Goal: Information Seeking & Learning: Learn about a topic

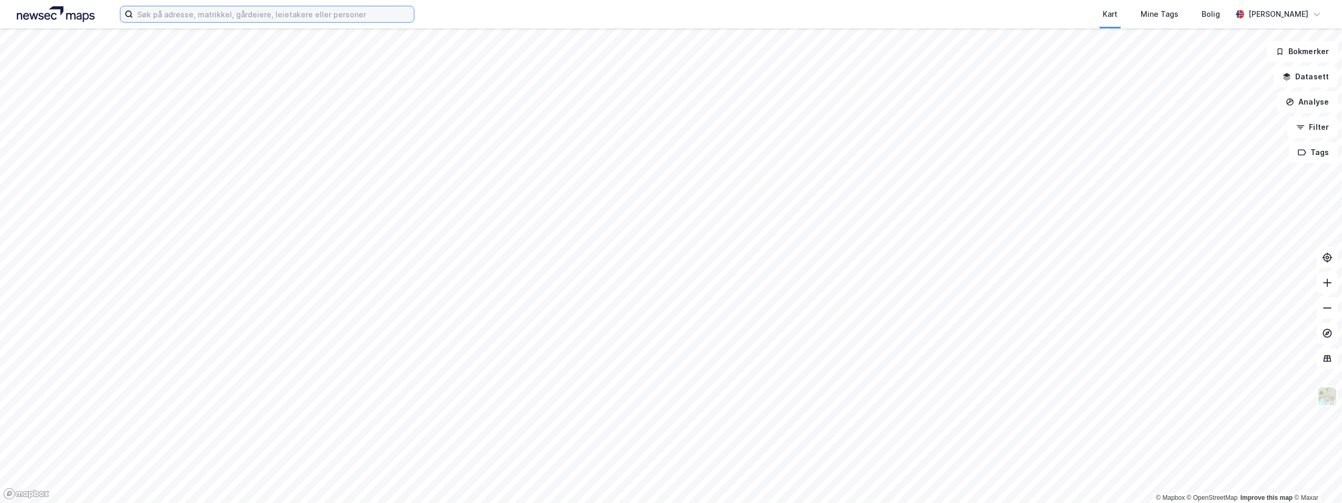
click at [189, 18] on input at bounding box center [273, 14] width 281 height 16
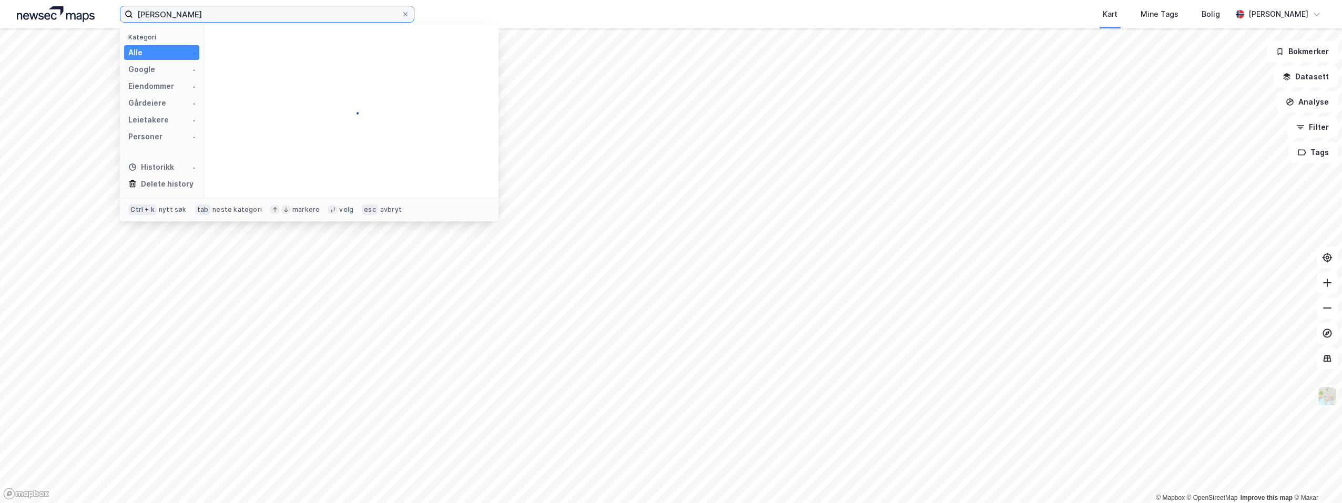
type input "[PERSON_NAME]"
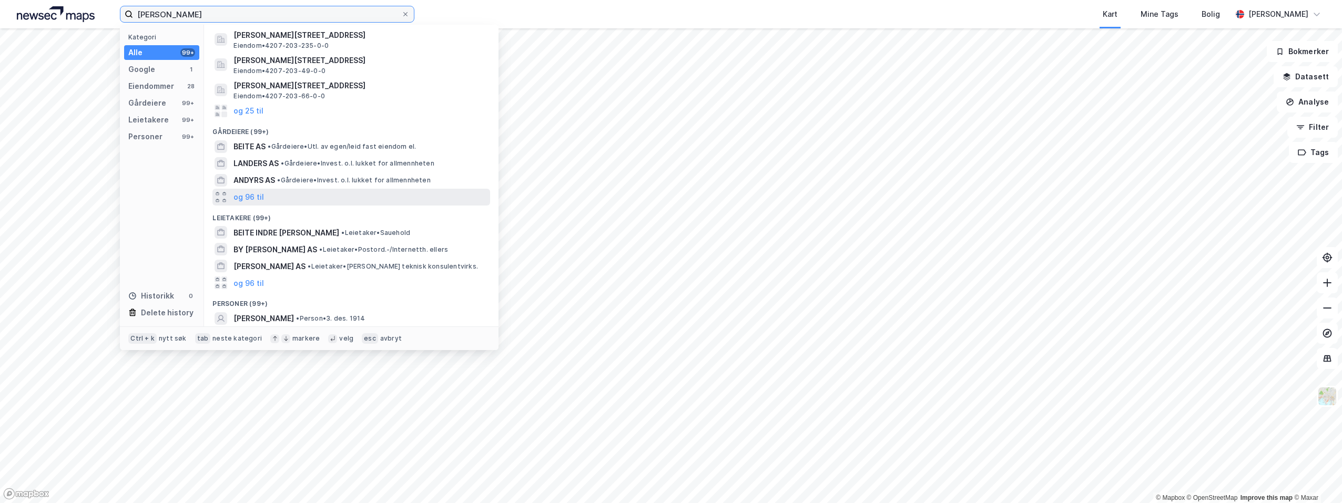
scroll to position [103, 0]
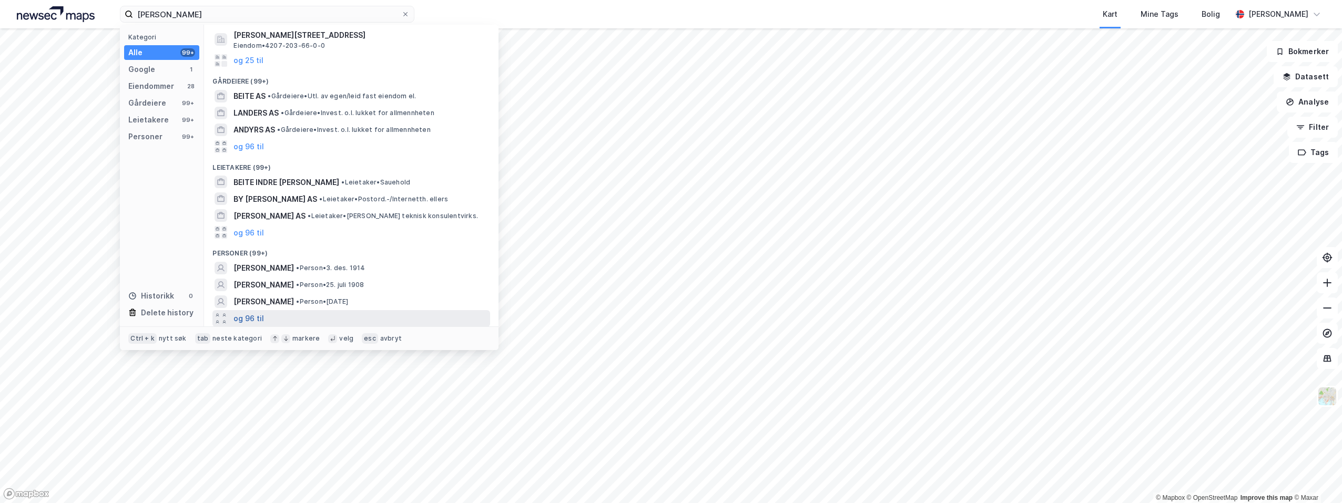
click at [247, 316] on button "og 96 til" at bounding box center [249, 318] width 31 height 13
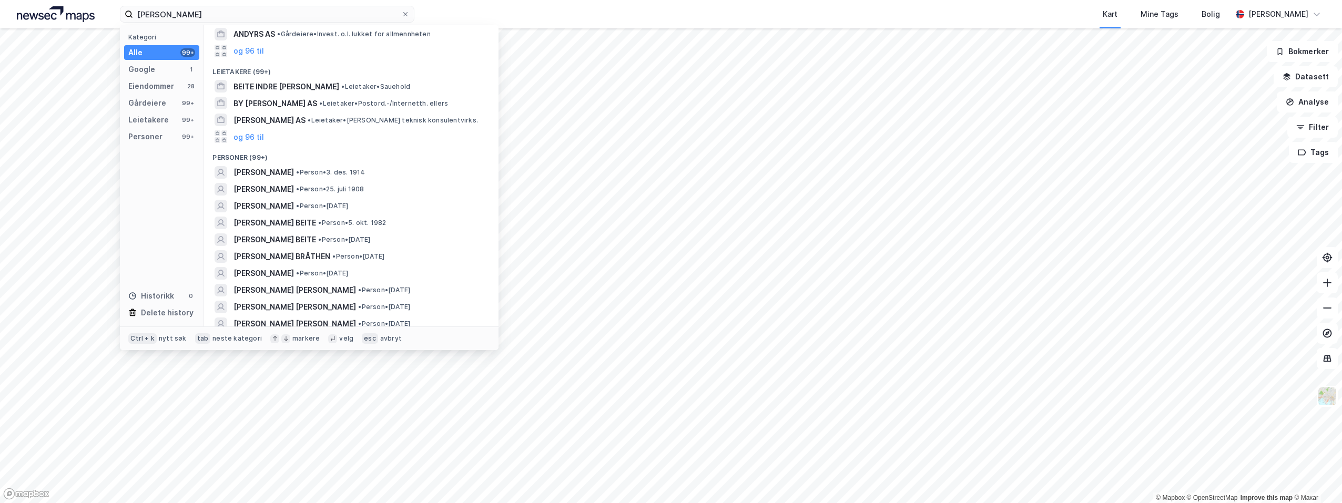
scroll to position [261, 0]
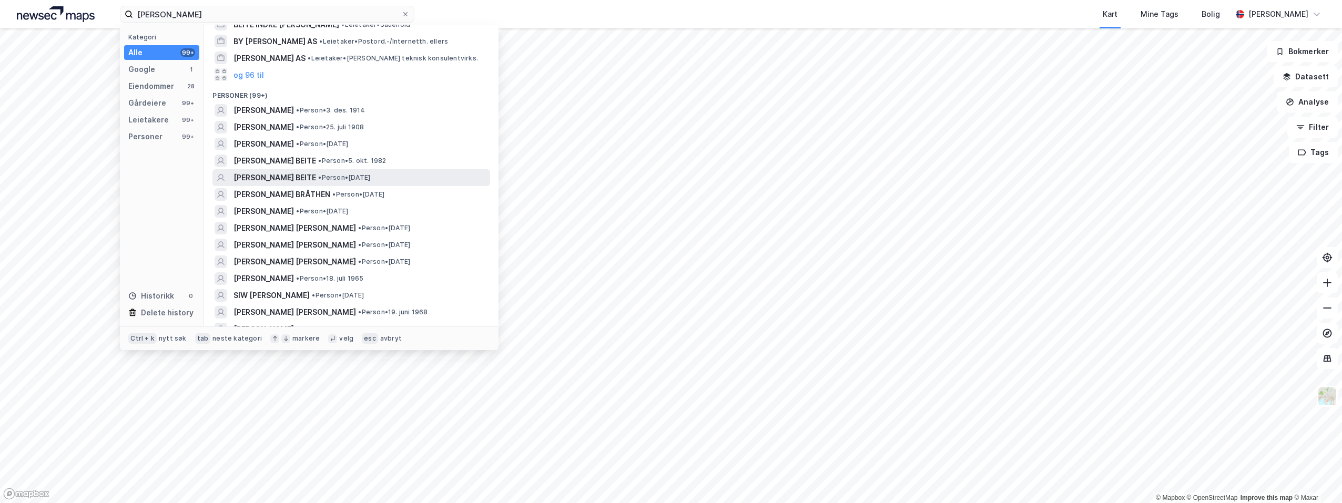
click at [294, 178] on span "[PERSON_NAME] BEITE" at bounding box center [275, 177] width 83 height 13
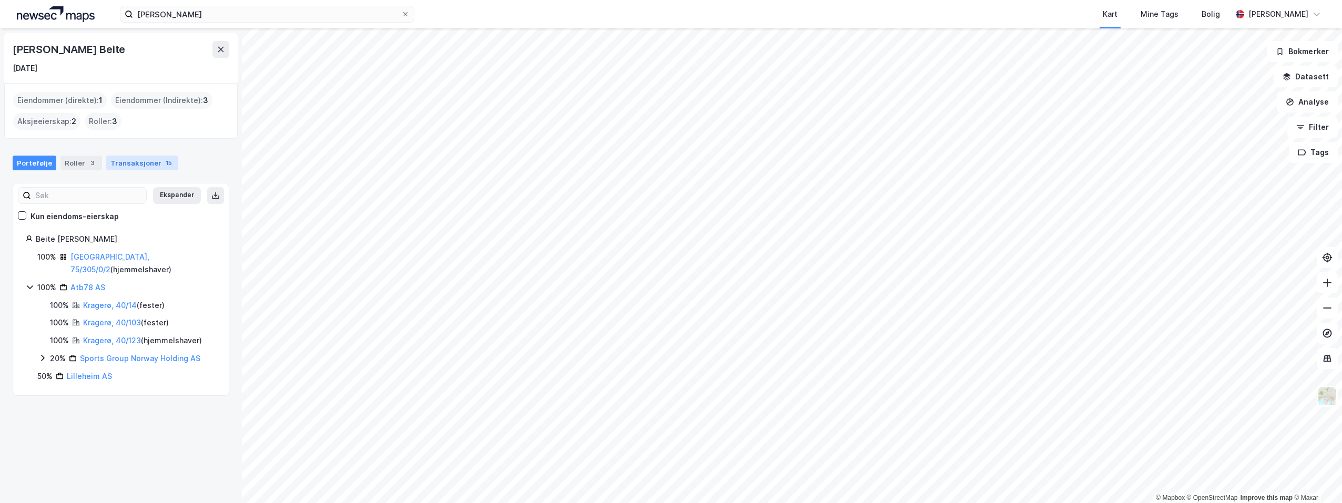
click at [144, 164] on div "Transaksjoner 15" at bounding box center [142, 163] width 72 height 15
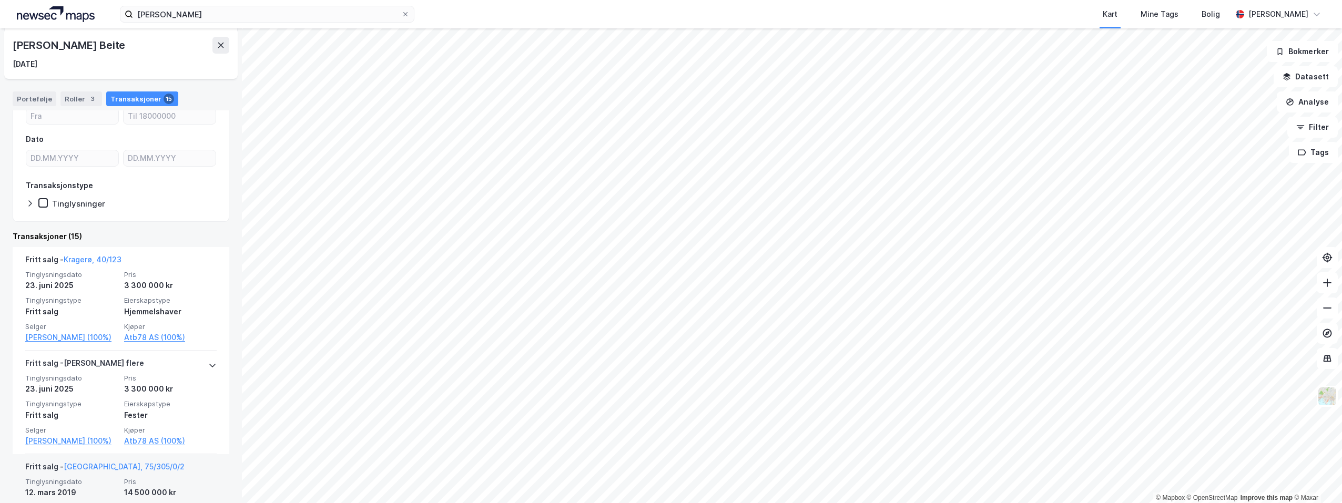
scroll to position [53, 0]
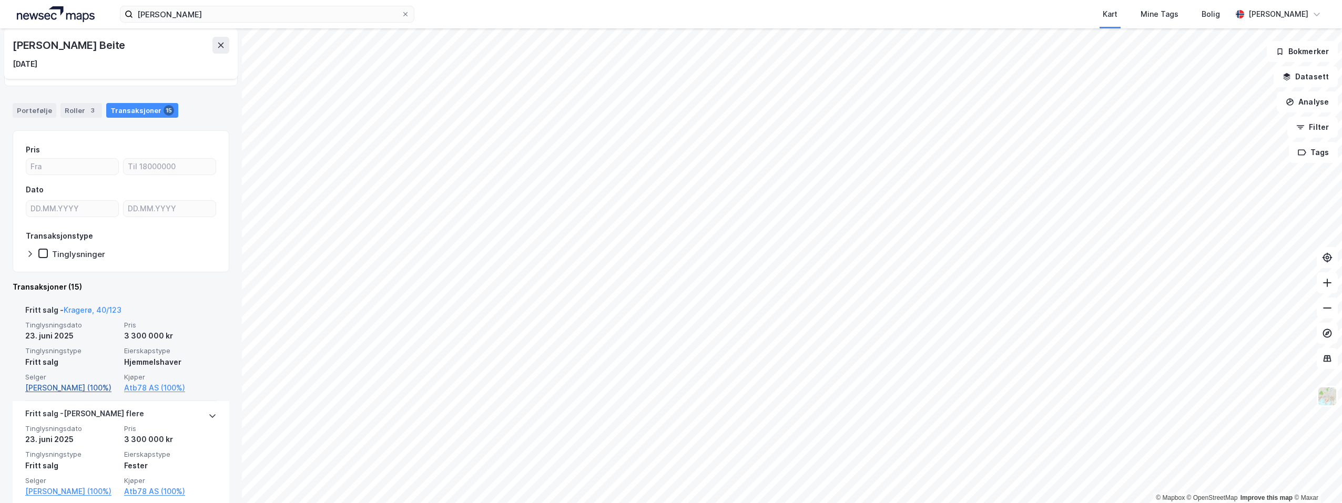
click at [55, 387] on link "[PERSON_NAME] (100%)" at bounding box center [71, 388] width 93 height 13
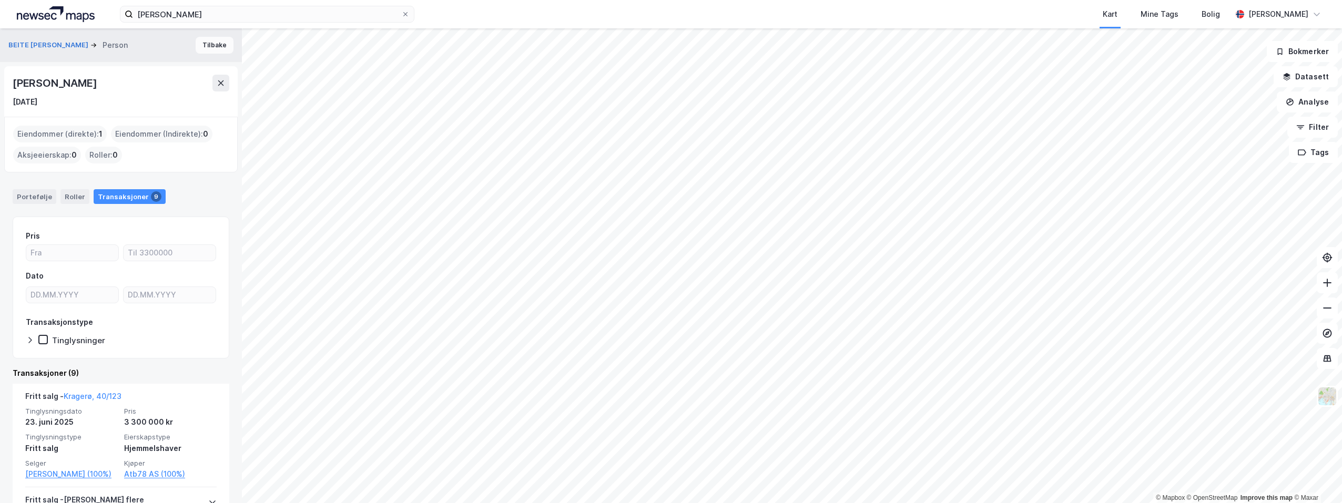
click at [205, 47] on button "Tilbake" at bounding box center [215, 45] width 38 height 17
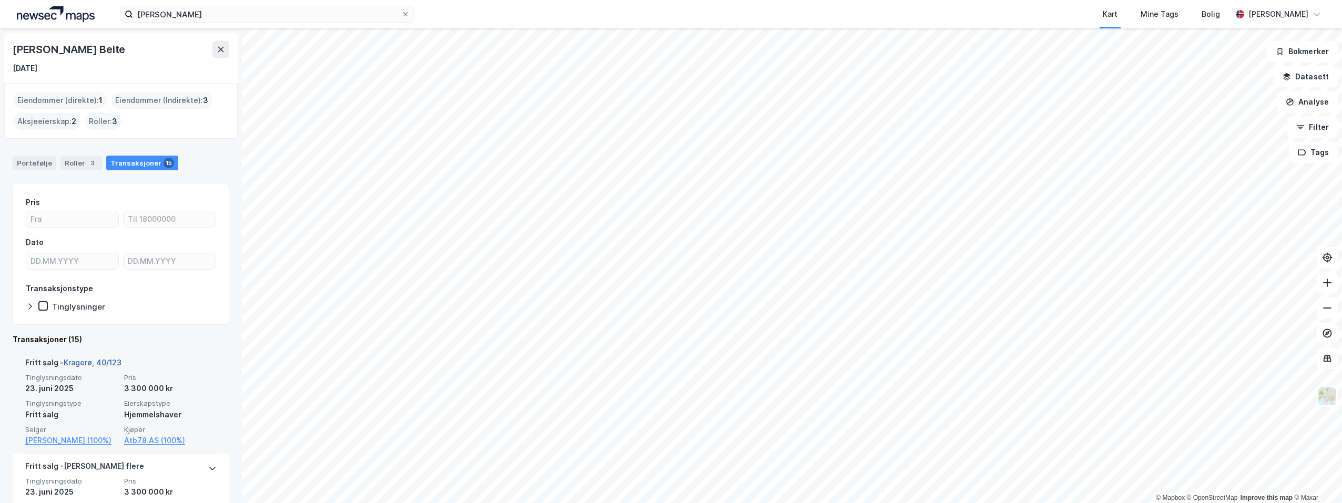
click at [105, 361] on link "Kragerø, 40/123" at bounding box center [93, 362] width 58 height 9
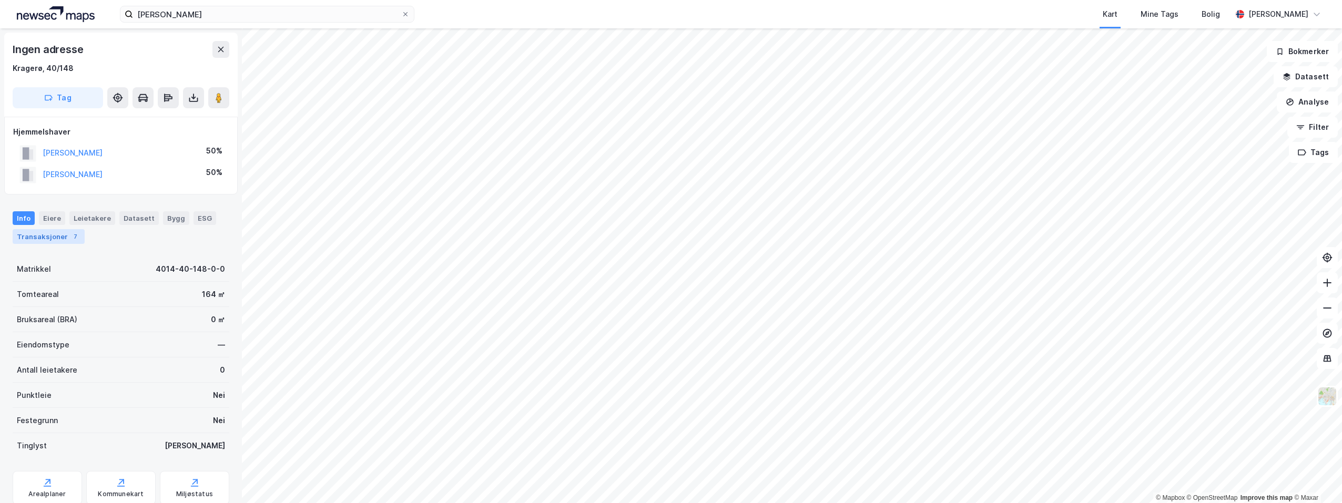
click at [44, 234] on div "Transaksjoner 7" at bounding box center [49, 236] width 72 height 15
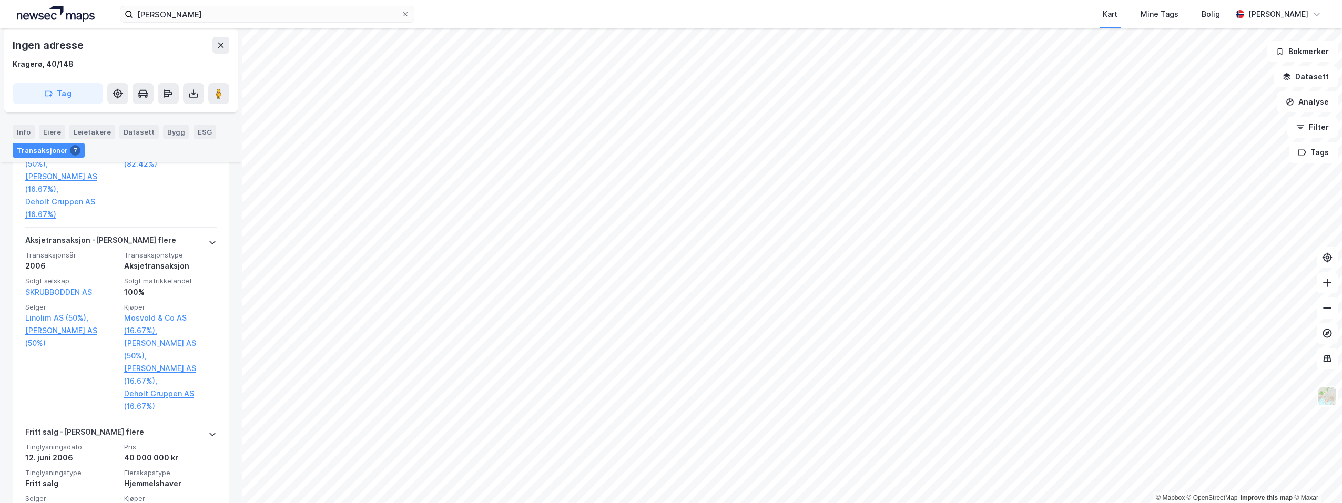
scroll to position [1000, 0]
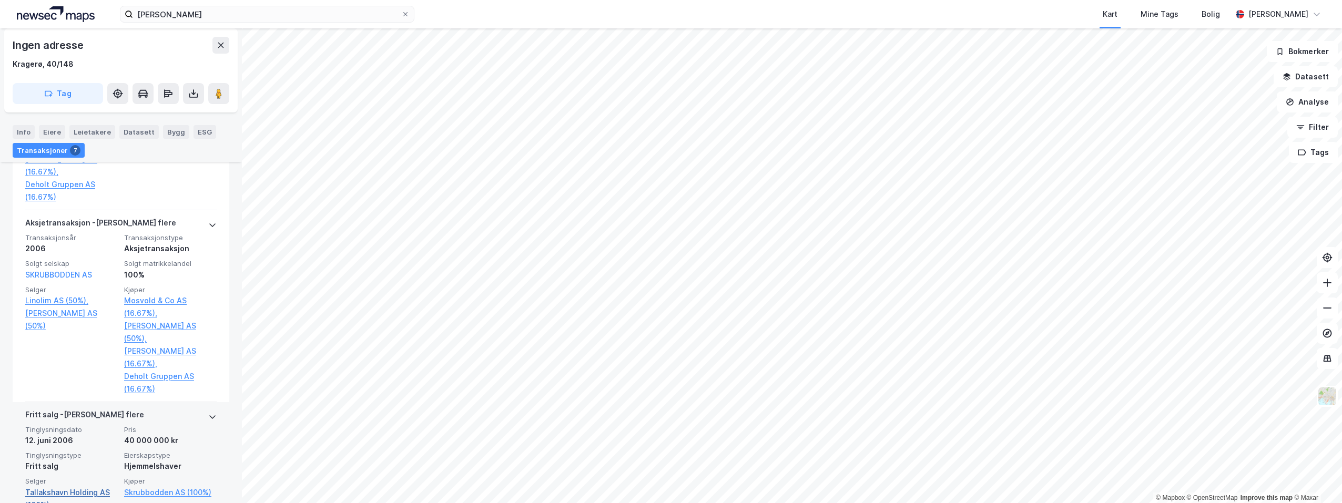
click at [49, 487] on link "Tallakshavn Holding AS (100%)" at bounding box center [71, 499] width 93 height 25
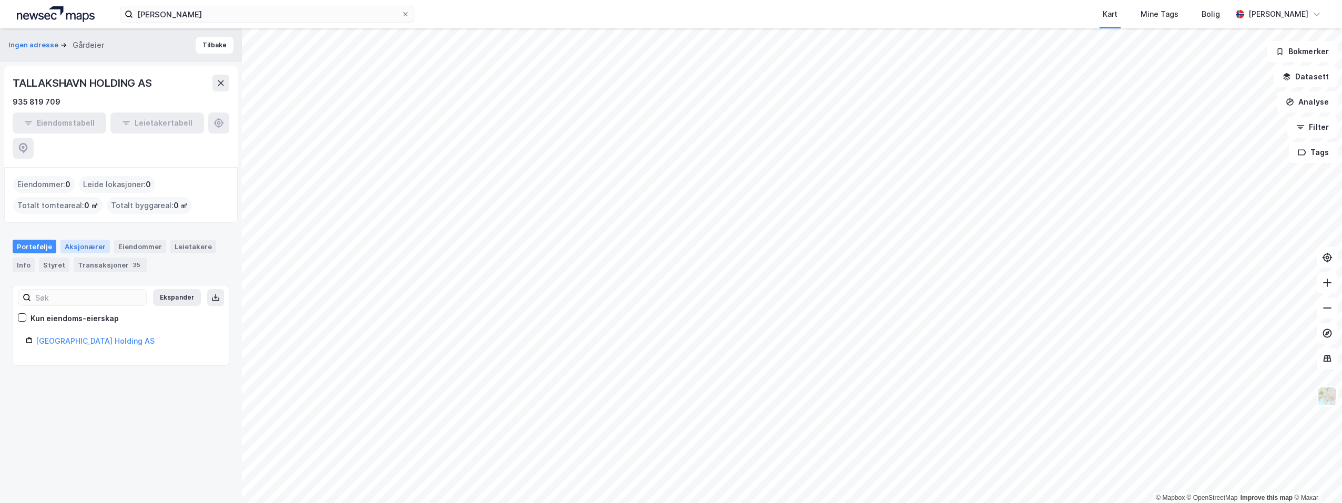
click at [78, 240] on div "Aksjonærer" at bounding box center [84, 247] width 49 height 14
type input "Siste"
click at [53, 258] on div "Styret" at bounding box center [54, 265] width 31 height 15
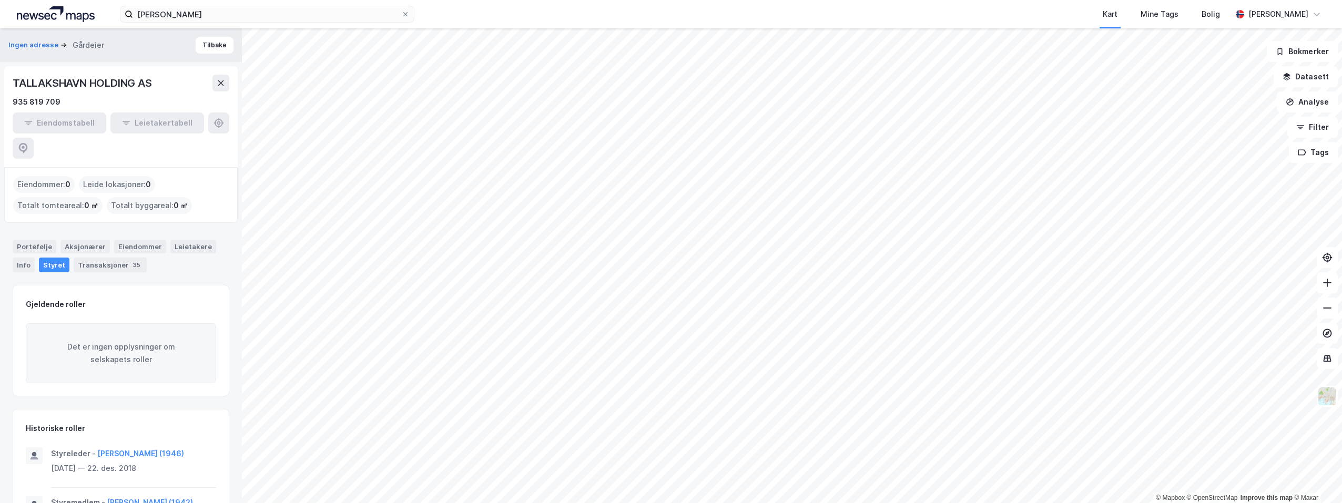
scroll to position [19, 0]
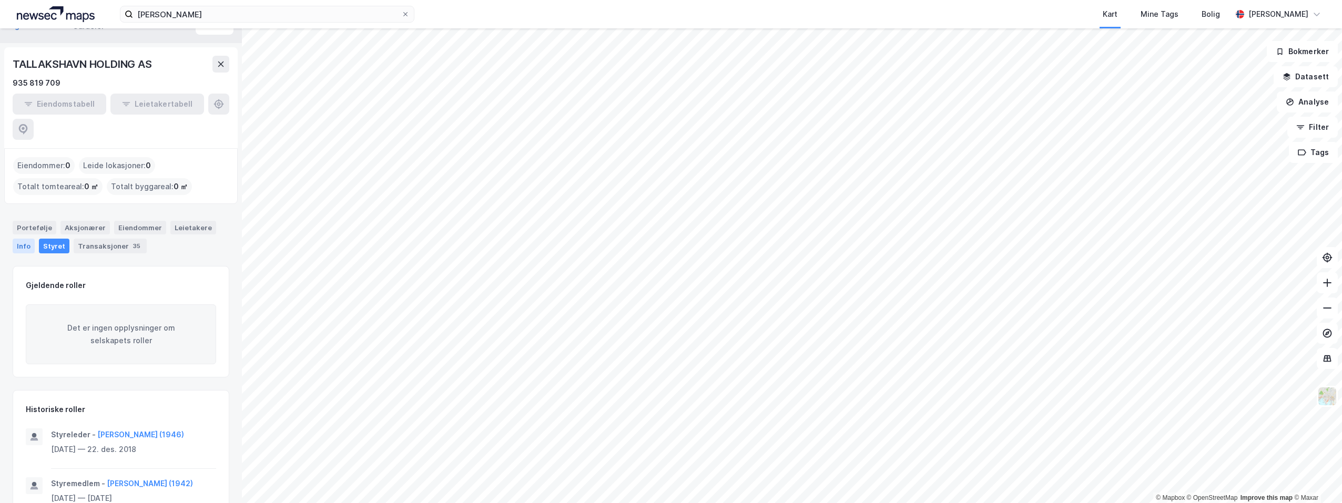
click at [27, 239] on div "Info" at bounding box center [24, 246] width 22 height 15
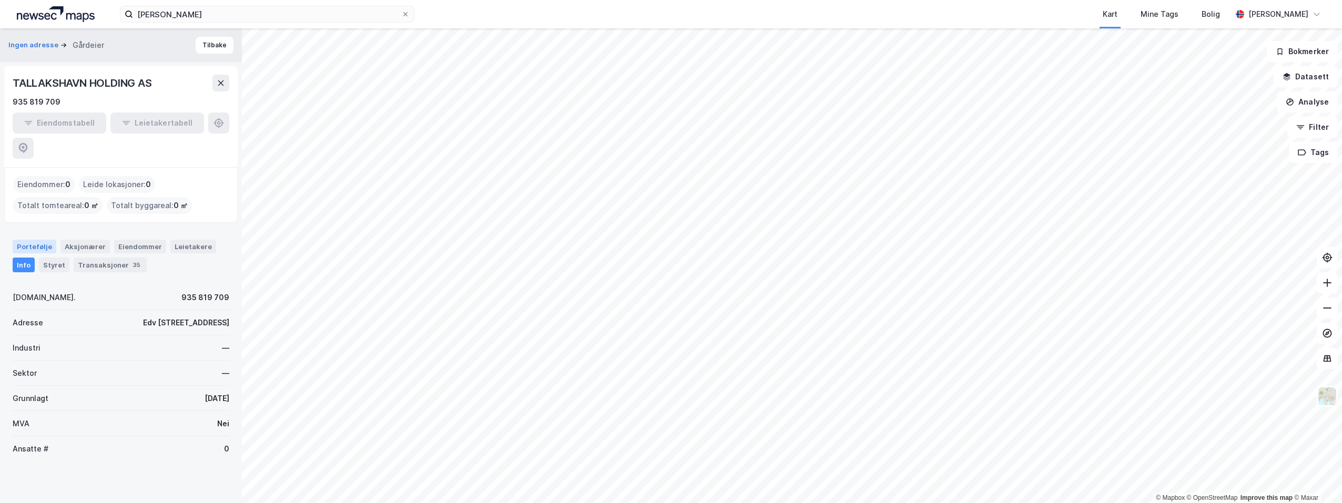
click at [36, 240] on div "Portefølje" at bounding box center [35, 247] width 44 height 14
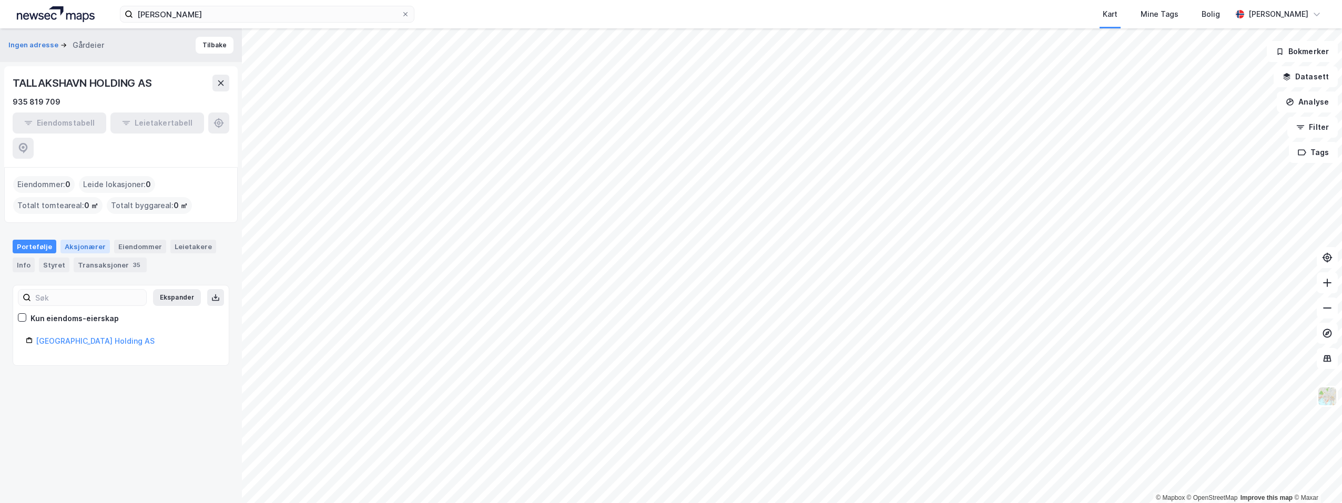
click at [94, 240] on div "Aksjonærer" at bounding box center [84, 247] width 49 height 14
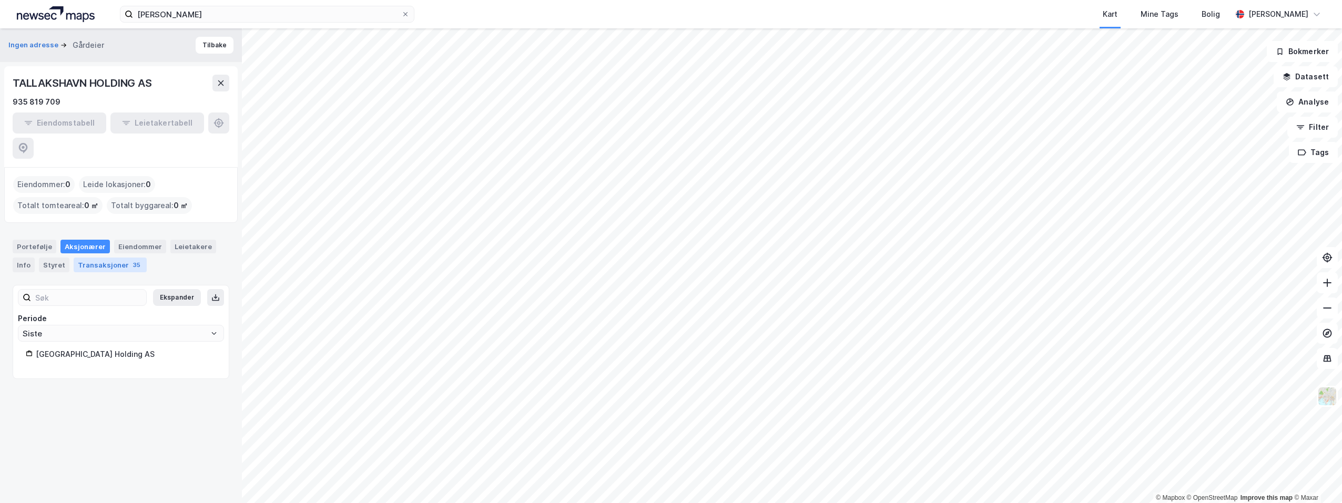
click at [115, 258] on div "Transaksjoner 35" at bounding box center [110, 265] width 73 height 15
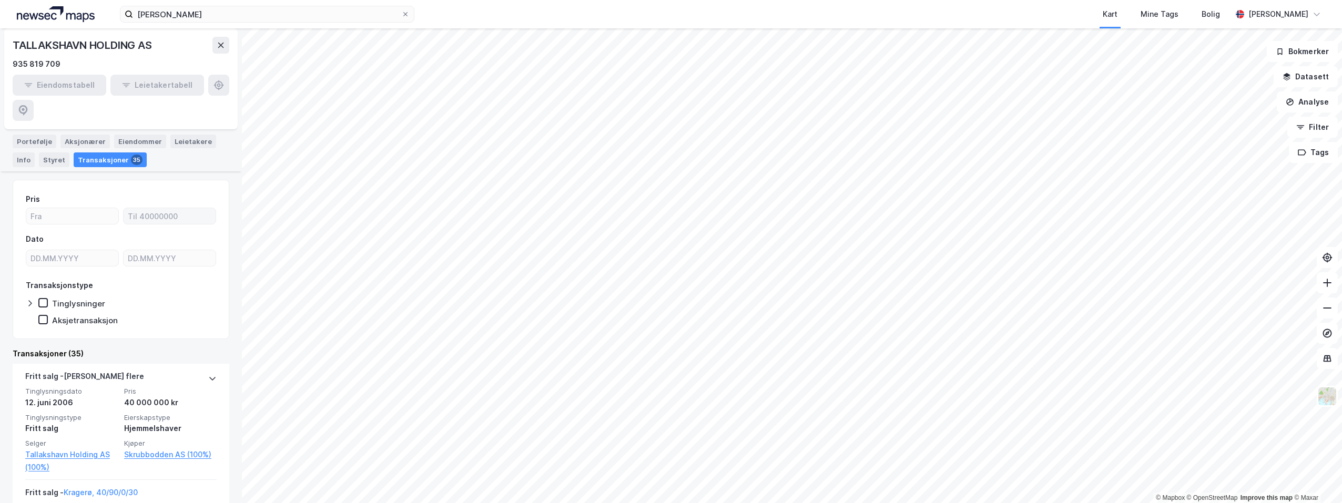
scroll to position [210, 0]
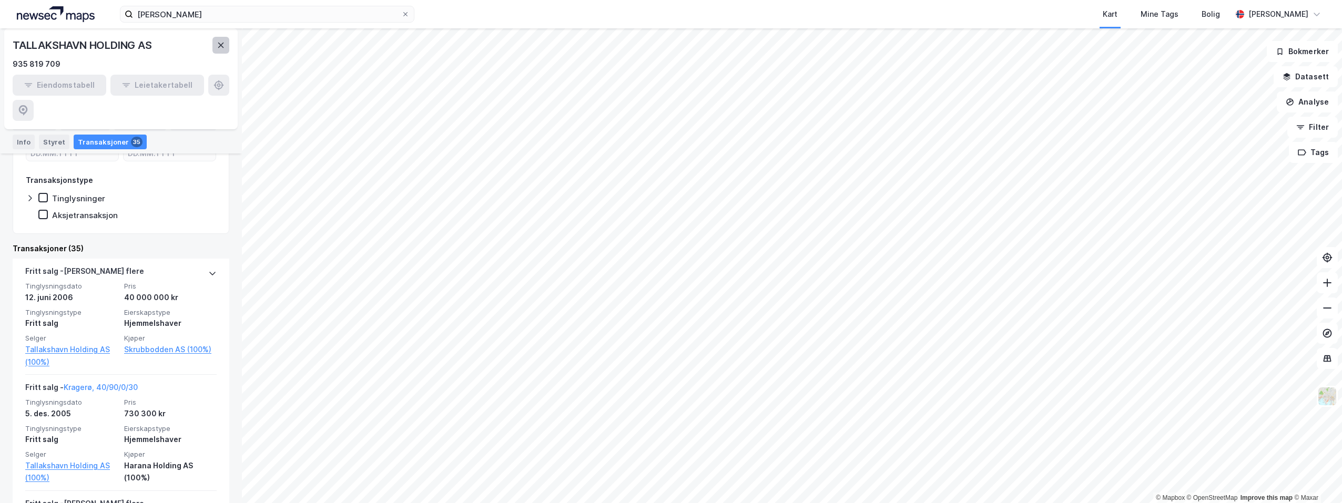
click at [218, 43] on icon at bounding box center [221, 45] width 8 height 8
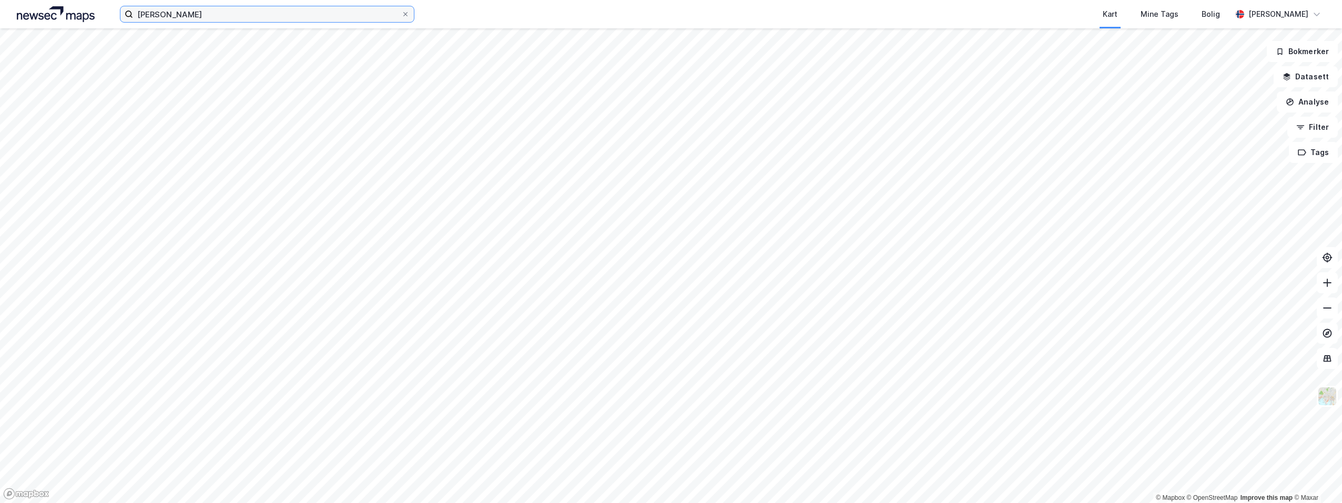
click at [225, 16] on input "[PERSON_NAME]" at bounding box center [267, 14] width 268 height 16
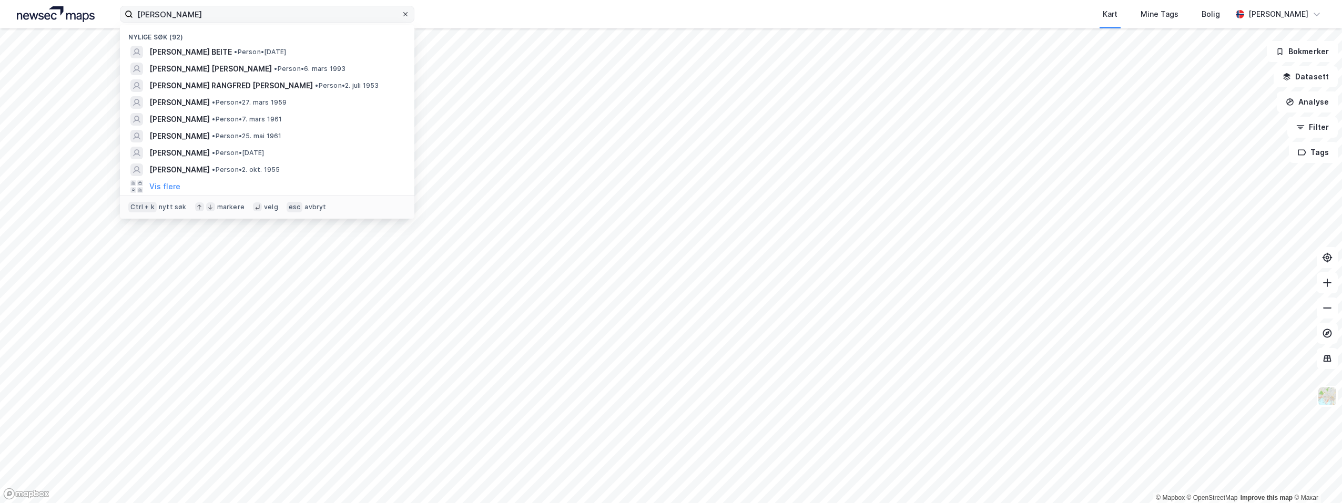
click at [406, 13] on icon at bounding box center [405, 14] width 6 height 6
click at [401, 13] on input "[PERSON_NAME]" at bounding box center [267, 14] width 268 height 16
